Goal: Task Accomplishment & Management: Manage account settings

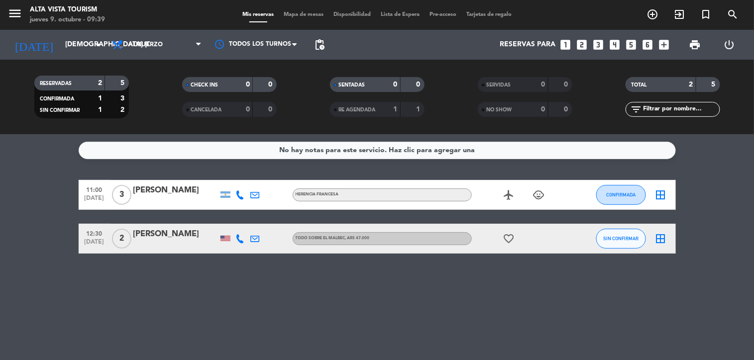
click at [223, 237] on div at bounding box center [226, 238] width 10 height 5
click at [208, 287] on div "No hay notas para este servicio. Haz clic para agregar una 11:00 [DATE] 3 [PERS…" at bounding box center [377, 247] width 754 height 226
click at [60, 41] on input "[DEMOGRAPHIC_DATA] [DATE]" at bounding box center [107, 45] width 95 height 18
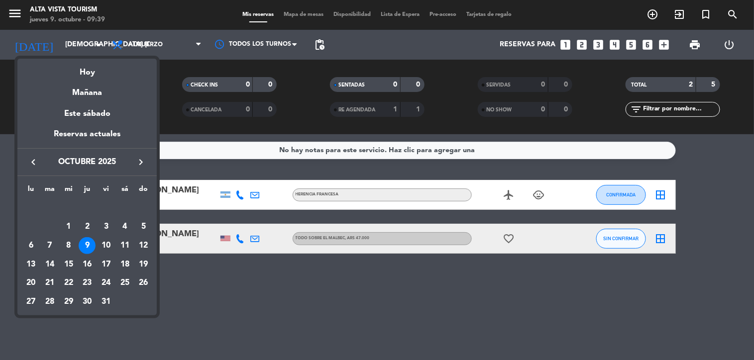
drag, startPoint x: 88, startPoint y: 133, endPoint x: 353, endPoint y: 166, distance: 267.4
click at [90, 133] on div "Reservas actuales" at bounding box center [86, 138] width 139 height 20
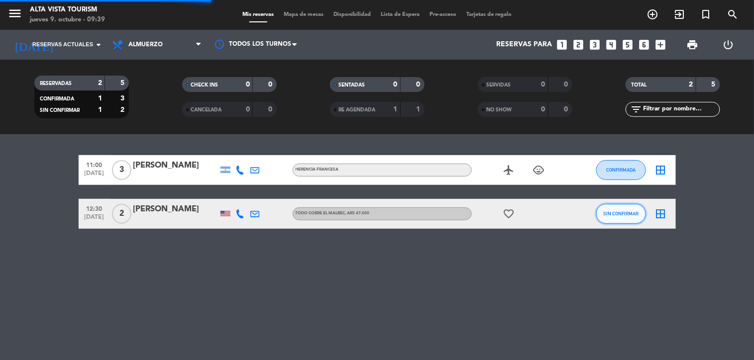
click at [604, 212] on button "SIN CONFIRMAR" at bounding box center [621, 214] width 50 height 20
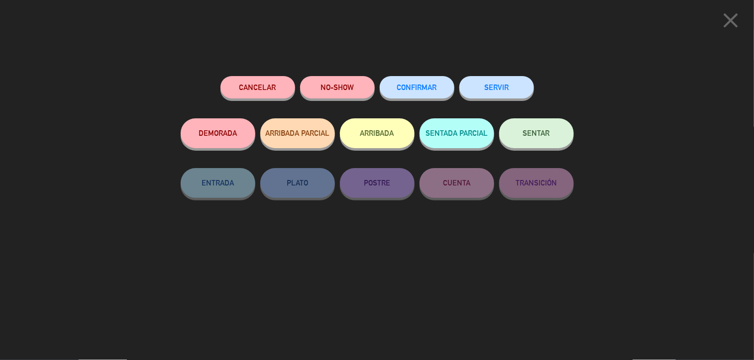
click at [411, 96] on button "CONFIRMAR" at bounding box center [417, 87] width 75 height 22
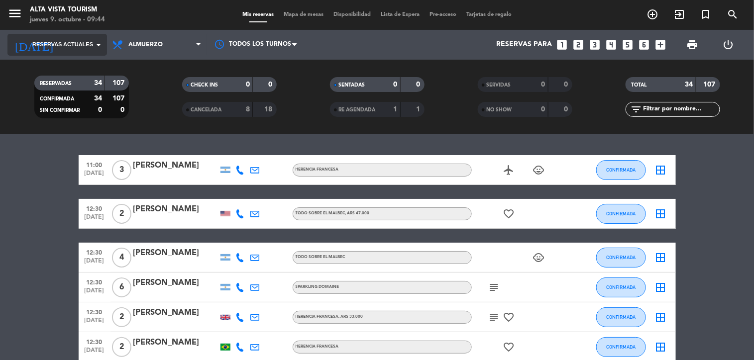
click at [61, 44] on span "Reservas actuales" at bounding box center [62, 44] width 61 height 9
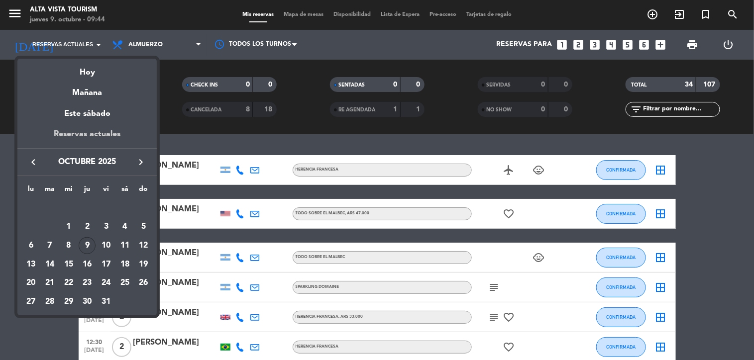
click at [92, 135] on div "Reservas actuales" at bounding box center [86, 138] width 139 height 20
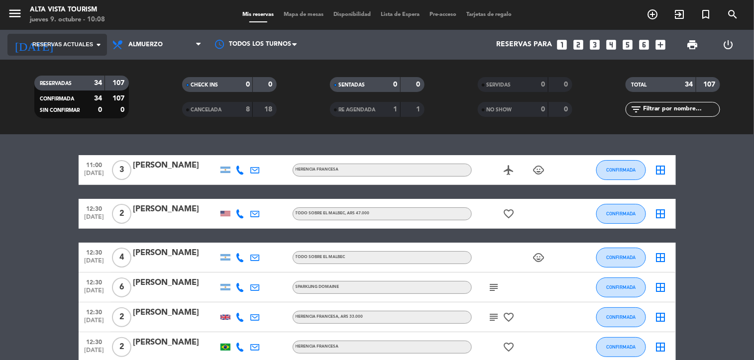
click at [47, 43] on span "Reservas actuales" at bounding box center [62, 44] width 61 height 9
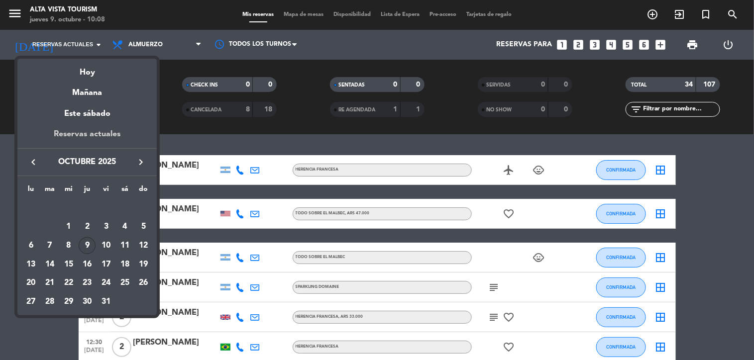
click at [91, 136] on div "Reservas actuales" at bounding box center [86, 138] width 139 height 20
